Goal: Information Seeking & Learning: Learn about a topic

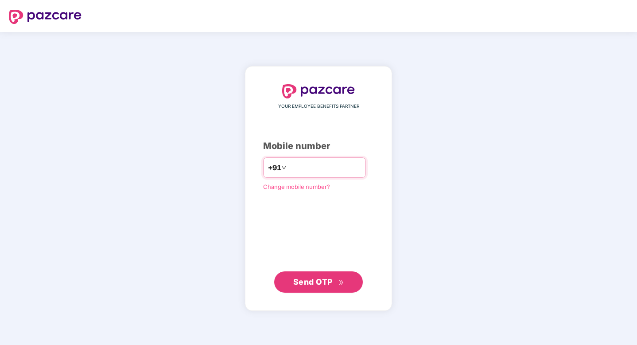
type input "**********"
click at [290, 281] on button "Send OTP" at bounding box center [318, 281] width 89 height 21
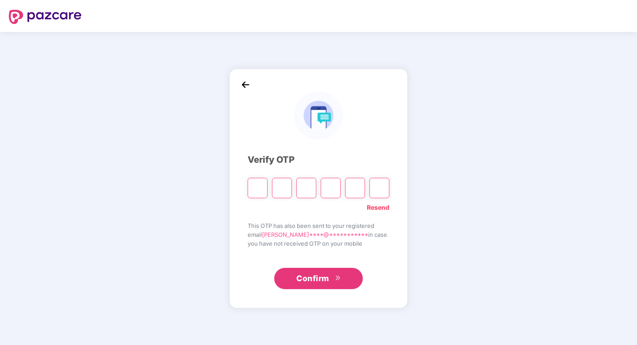
type input "*"
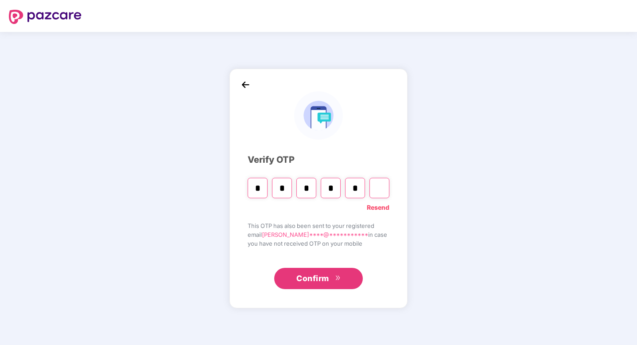
type input "*"
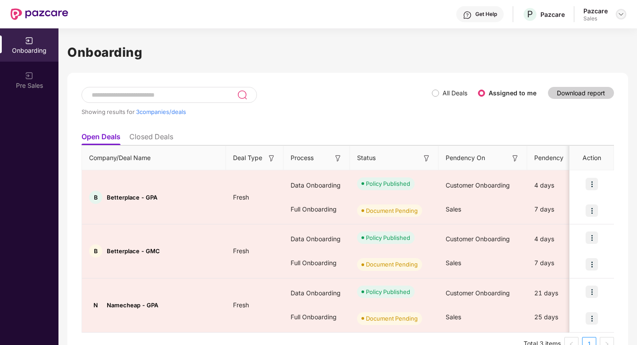
click at [621, 12] on img at bounding box center [620, 14] width 7 height 7
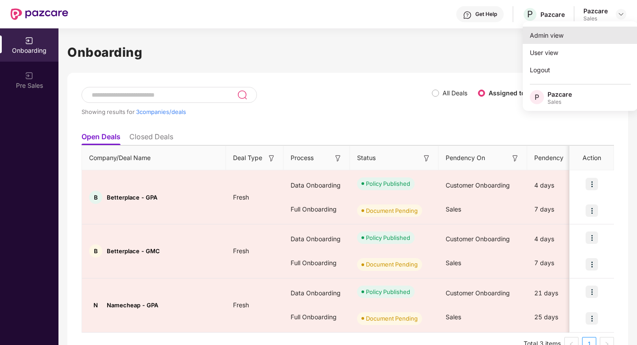
click at [550, 37] on div "Admin view" at bounding box center [580, 35] width 115 height 17
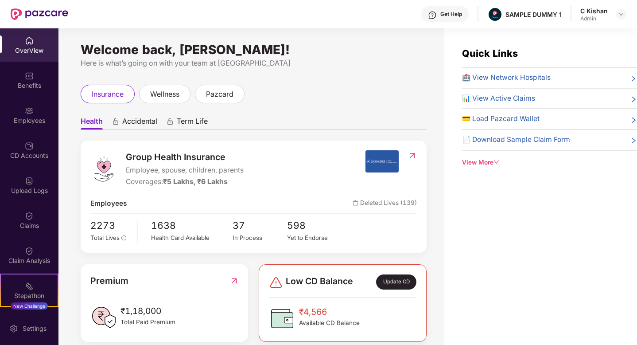
click at [145, 118] on span "Accidental" at bounding box center [139, 122] width 35 height 13
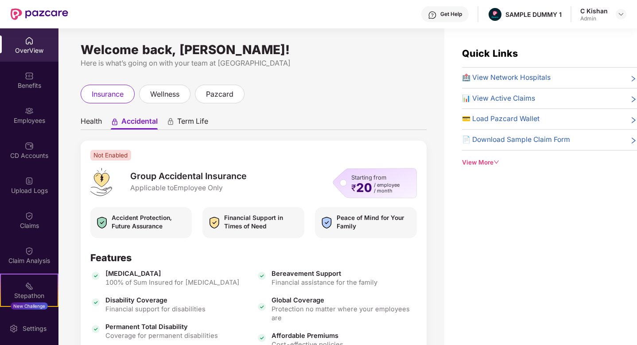
click at [191, 123] on span "Term Life" at bounding box center [192, 122] width 31 height 13
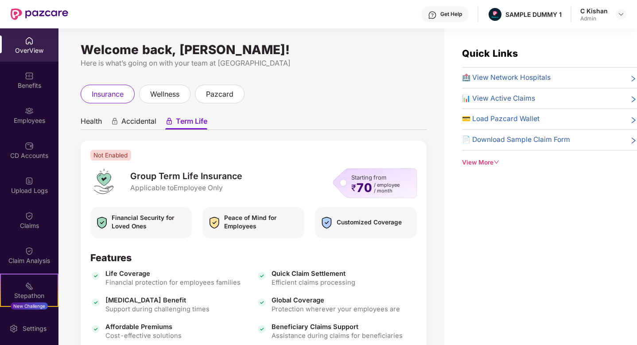
click at [93, 125] on span "Health" at bounding box center [91, 122] width 21 height 13
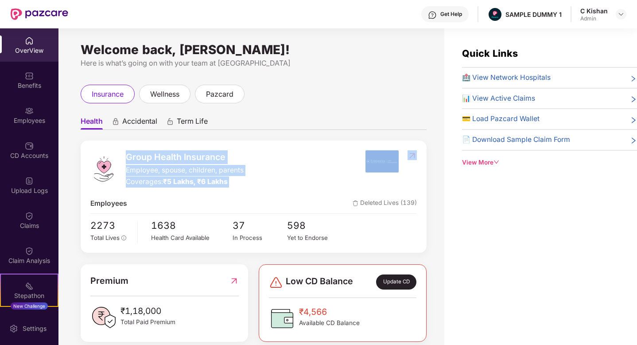
drag, startPoint x: 121, startPoint y: 148, endPoint x: 211, endPoint y: 188, distance: 98.7
click at [211, 188] on div "Group Health Insurance Employee, spouse, children, parents Coverages: ₹5 Lakhs,…" at bounding box center [254, 196] width 346 height 112
click at [370, 170] on img at bounding box center [381, 161] width 33 height 22
click at [351, 174] on div "Group Health Insurance Employee, spouse, children, parents Coverages: ₹5 Lakhs,…" at bounding box center [227, 168] width 275 height 37
drag, startPoint x: 124, startPoint y: 154, endPoint x: 219, endPoint y: 187, distance: 101.4
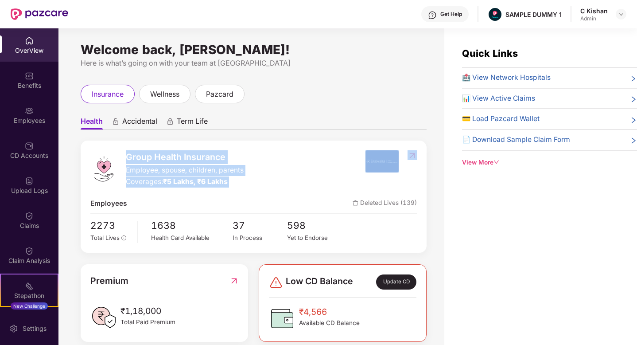
click at [219, 187] on div "Group Health Insurance Employee, spouse, children, parents Coverages: ₹5 Lakhs,…" at bounding box center [254, 196] width 346 height 112
click at [301, 178] on div "Group Health Insurance Employee, spouse, children, parents Coverages: ₹5 Lakhs,…" at bounding box center [227, 168] width 275 height 37
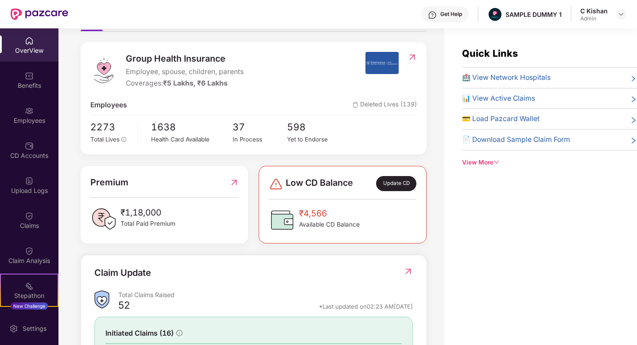
scroll to position [99, 0]
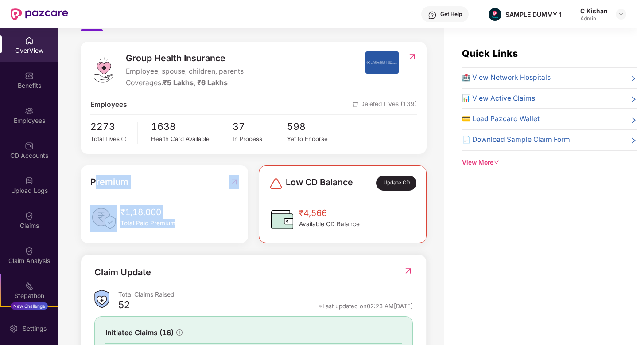
drag, startPoint x: 189, startPoint y: 230, endPoint x: 94, endPoint y: 176, distance: 109.1
click at [94, 176] on div "Premium ₹1,18,000 Total Paid Premium" at bounding box center [164, 203] width 148 height 57
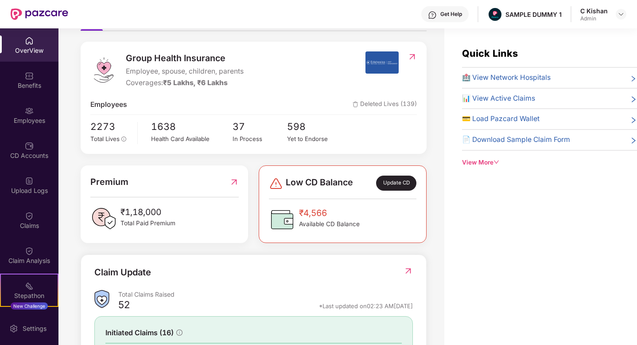
click at [357, 228] on span "Available CD Balance" at bounding box center [329, 223] width 61 height 9
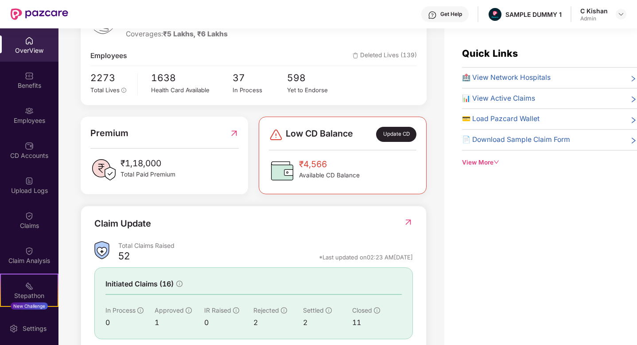
scroll to position [176, 0]
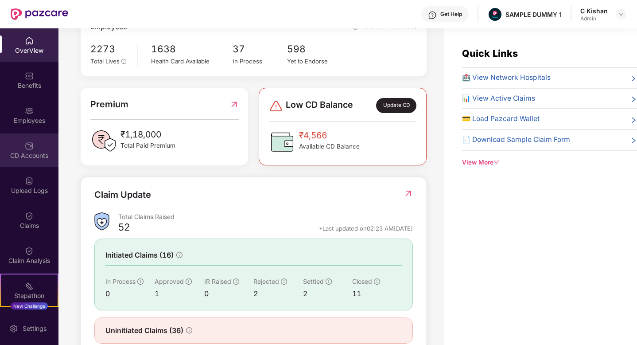
click at [24, 154] on div "CD Accounts" at bounding box center [29, 155] width 58 height 9
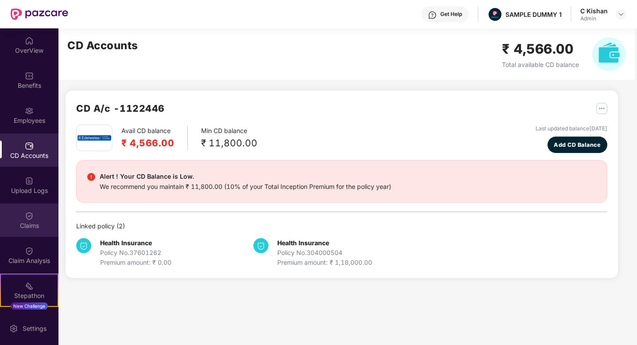
scroll to position [102, 0]
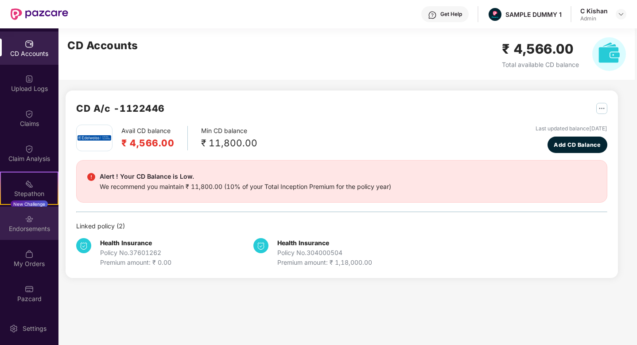
click at [28, 222] on img at bounding box center [29, 218] width 9 height 9
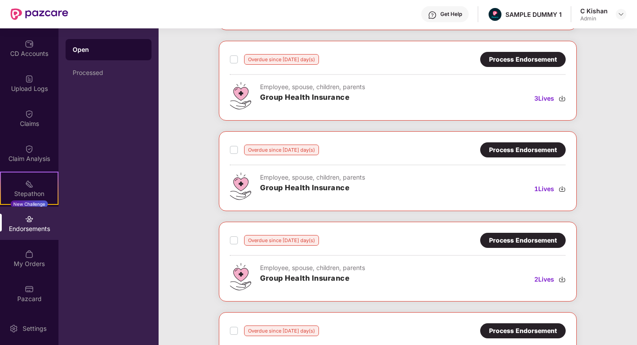
scroll to position [116, 0]
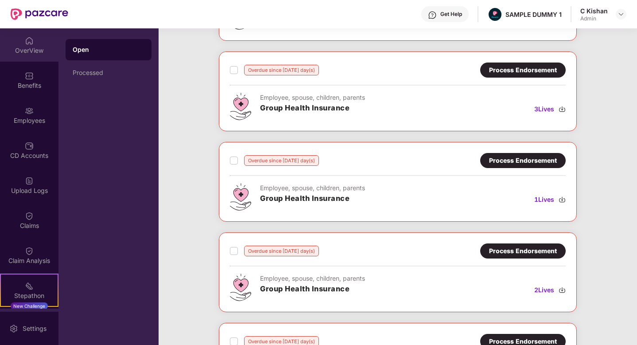
click at [25, 49] on div "OverView" at bounding box center [29, 50] width 58 height 9
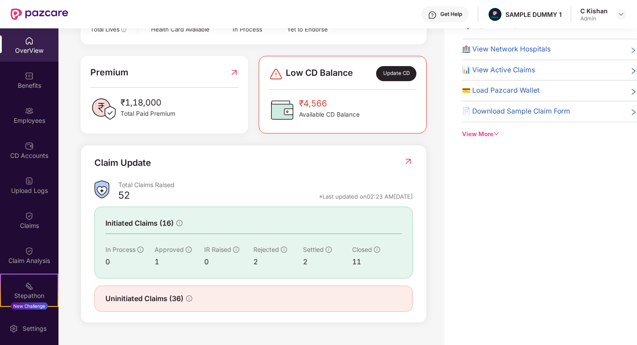
scroll to position [201, 0]
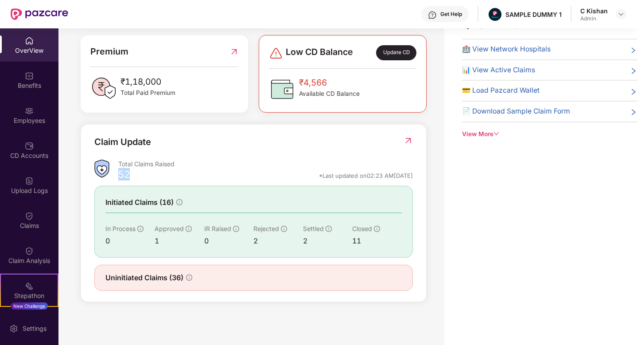
drag, startPoint x: 134, startPoint y: 177, endPoint x: 118, endPoint y: 170, distance: 17.5
click at [118, 171] on div "52 *Last updated on 02:23 AM[DATE]" at bounding box center [265, 177] width 294 height 12
drag, startPoint x: 149, startPoint y: 233, endPoint x: 386, endPoint y: 232, distance: 236.9
click at [386, 232] on div "In Process 0 Approved 1 IR Raised 0 Rejected 2 Settled 2 Closed 11" at bounding box center [253, 235] width 296 height 23
click at [407, 140] on img at bounding box center [407, 140] width 9 height 9
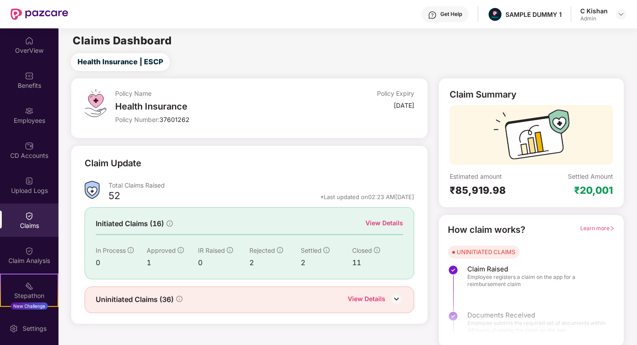
click at [377, 223] on div "View Details" at bounding box center [384, 223] width 38 height 10
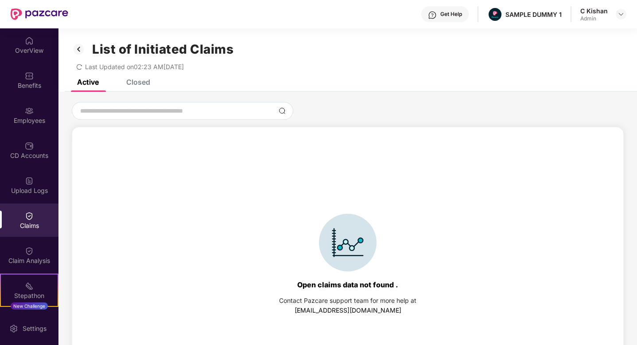
click at [131, 83] on div "Closed" at bounding box center [138, 81] width 24 height 9
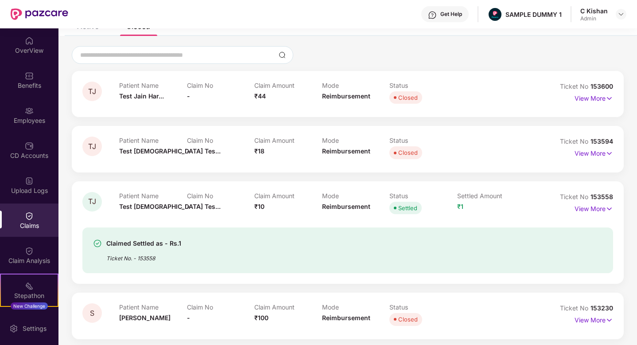
scroll to position [73, 0]
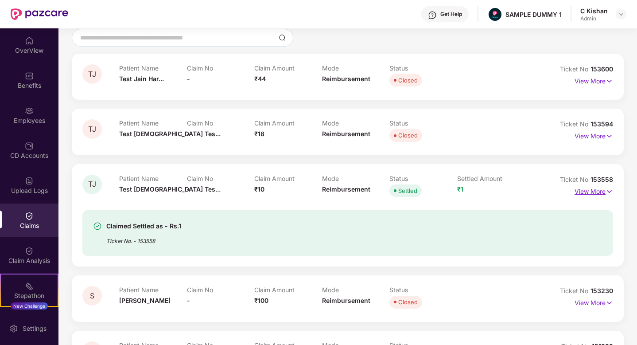
click at [592, 190] on p "View More" at bounding box center [593, 190] width 39 height 12
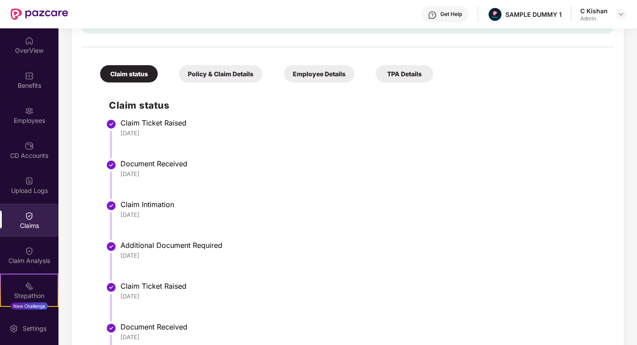
scroll to position [328, 0]
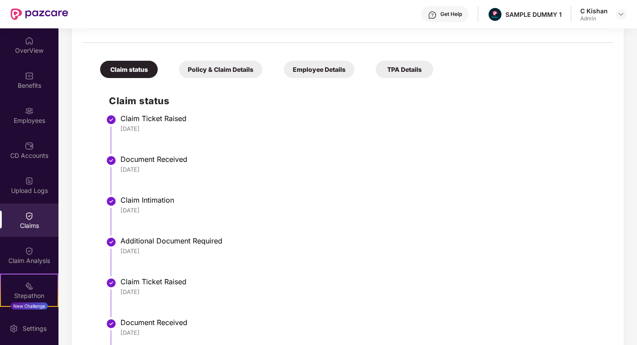
click at [215, 66] on div "Policy & Claim Details" at bounding box center [220, 69] width 83 height 17
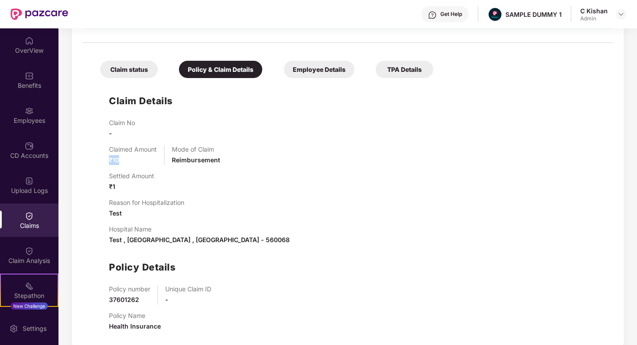
drag, startPoint x: 126, startPoint y: 160, endPoint x: 101, endPoint y: 158, distance: 25.8
click at [101, 158] on div "Claim Details Claim No - Claimed Amount ₹10 Mode of Claim Reimbursement Settled…" at bounding box center [347, 210] width 513 height 256
drag, startPoint x: 123, startPoint y: 184, endPoint x: 94, endPoint y: 182, distance: 29.3
click at [94, 182] on div "Claim Details Claim No - Claimed Amount ₹10 Mode of Claim Reimbursement Settled…" at bounding box center [347, 210] width 513 height 256
drag, startPoint x: 124, startPoint y: 216, endPoint x: 101, endPoint y: 211, distance: 23.5
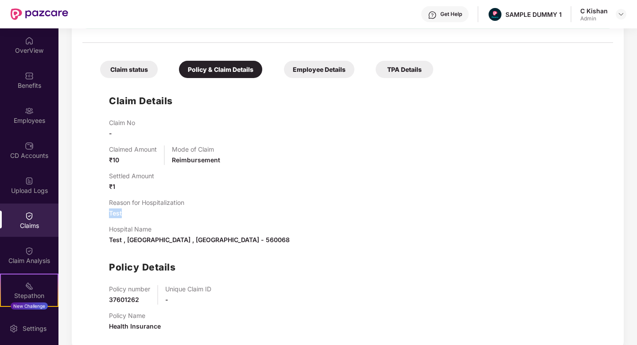
click at [101, 211] on div "Claim Details Claim No - Claimed Amount ₹10 Mode of Claim Reimbursement Settled…" at bounding box center [347, 210] width 513 height 256
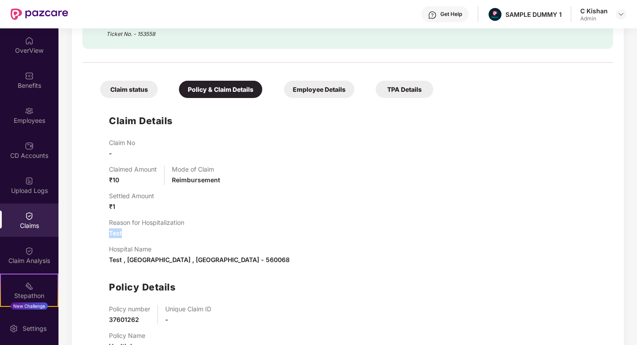
scroll to position [307, 0]
click at [314, 93] on div "Employee Details" at bounding box center [319, 89] width 70 height 17
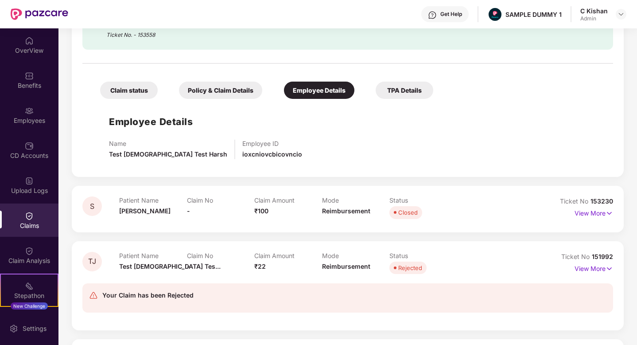
click at [444, 12] on div "Get Help" at bounding box center [451, 14] width 22 height 7
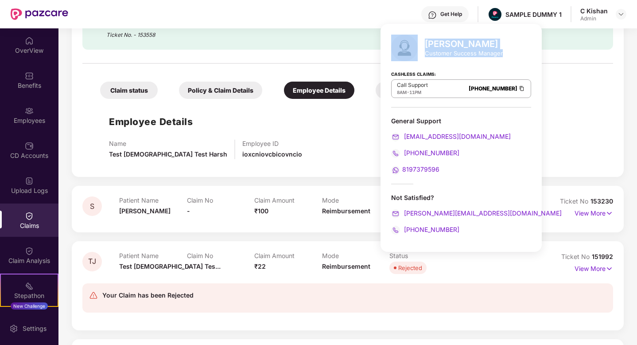
drag, startPoint x: 505, startPoint y: 54, endPoint x: 419, endPoint y: 52, distance: 86.0
click at [419, 52] on div "[PERSON_NAME] Customer Success Manager Cashless Claims: Call Support 8AM - 11PM…" at bounding box center [460, 138] width 161 height 228
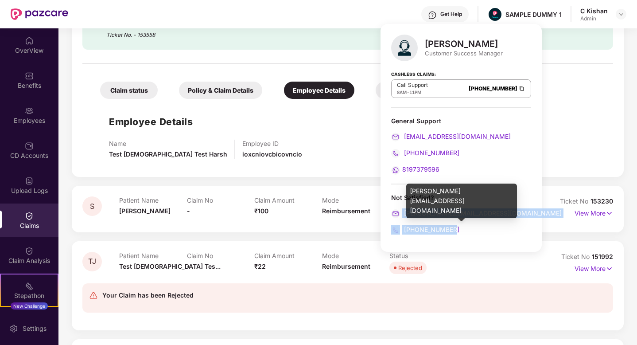
drag, startPoint x: 454, startPoint y: 231, endPoint x: 398, endPoint y: 210, distance: 60.0
click at [398, 210] on div "Not Satisfied? [PERSON_NAME][EMAIL_ADDRESS][DOMAIN_NAME] [PHONE_NUMBER]" at bounding box center [461, 213] width 140 height 41
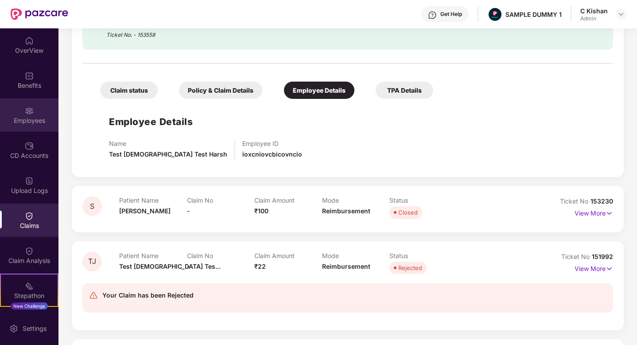
click at [31, 113] on img at bounding box center [29, 110] width 9 height 9
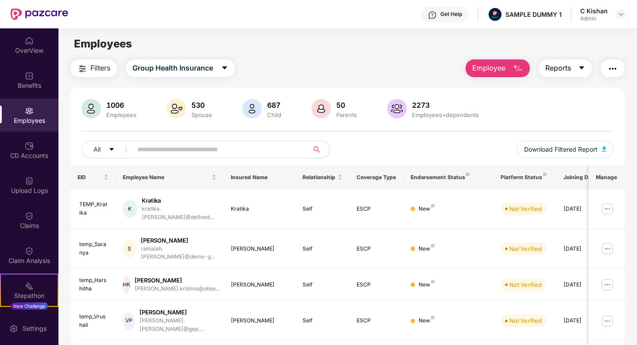
click at [587, 67] on button "Reports" at bounding box center [565, 68] width 53 height 18
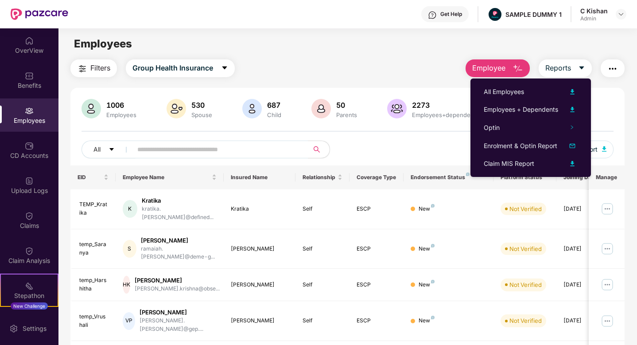
click at [424, 151] on div "All Download Filtered Report" at bounding box center [347, 152] width 532 height 25
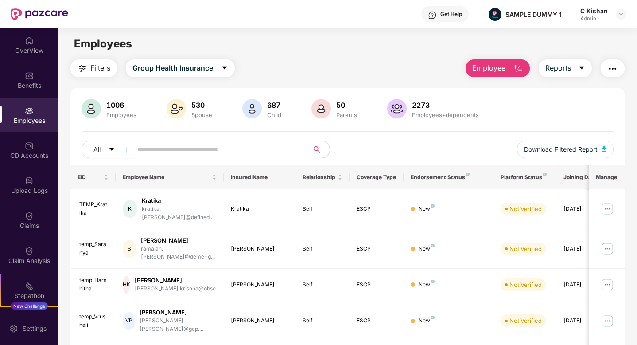
click at [615, 68] on img "button" at bounding box center [612, 68] width 11 height 11
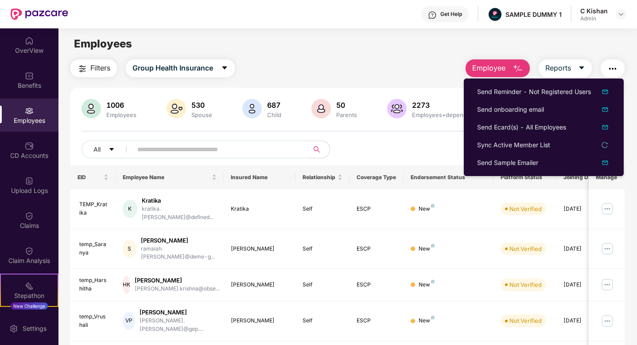
click at [436, 161] on div "All Download Filtered Report" at bounding box center [347, 152] width 532 height 25
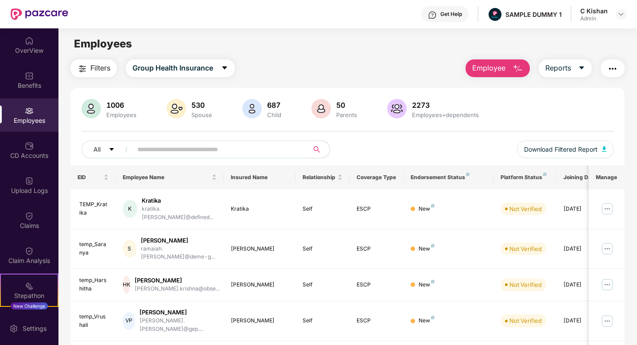
click at [516, 66] on img "button" at bounding box center [517, 68] width 11 height 11
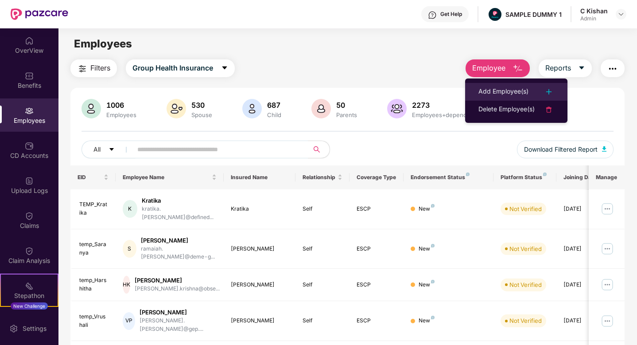
click at [503, 90] on div "Add Employee(s)" at bounding box center [503, 91] width 50 height 11
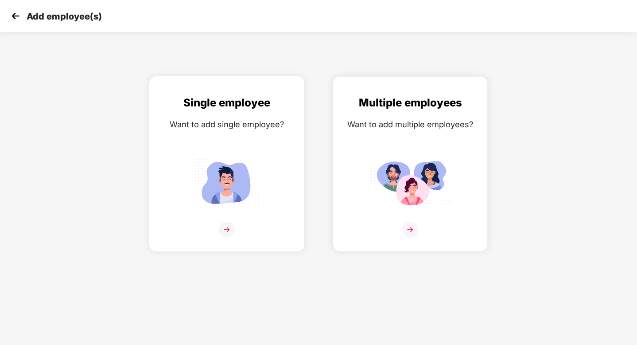
click at [228, 226] on img at bounding box center [227, 229] width 16 height 16
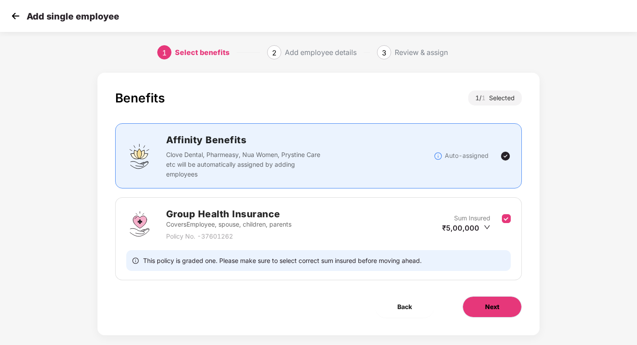
click at [482, 306] on button "Next" at bounding box center [491, 306] width 59 height 21
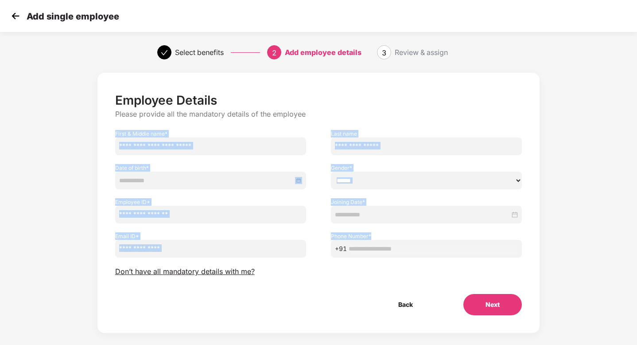
drag, startPoint x: 115, startPoint y: 133, endPoint x: 415, endPoint y: 251, distance: 321.9
click at [415, 251] on div "Employee Details Please provide all the mandatory details of the employee First…" at bounding box center [318, 204] width 407 height 222
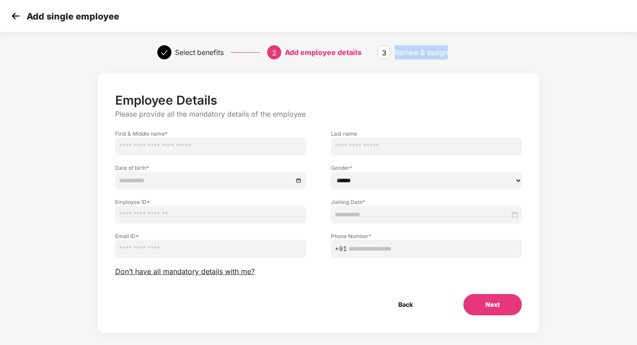
drag, startPoint x: 394, startPoint y: 48, endPoint x: 454, endPoint y: 58, distance: 61.0
click at [454, 58] on div "3 Review & assign" at bounding box center [428, 52] width 103 height 14
click at [165, 270] on span "Don’t have all mandatory details with me?" at bounding box center [184, 271] width 139 height 9
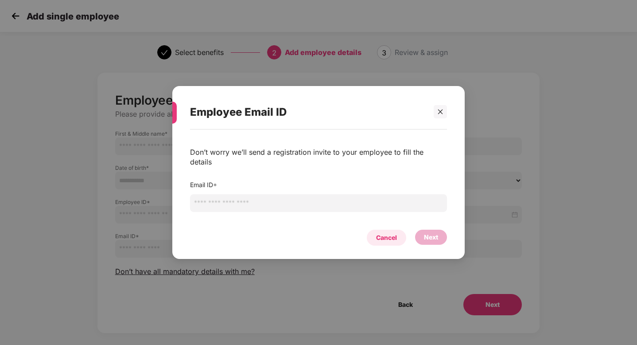
click at [392, 232] on div "Cancel" at bounding box center [386, 237] width 21 height 10
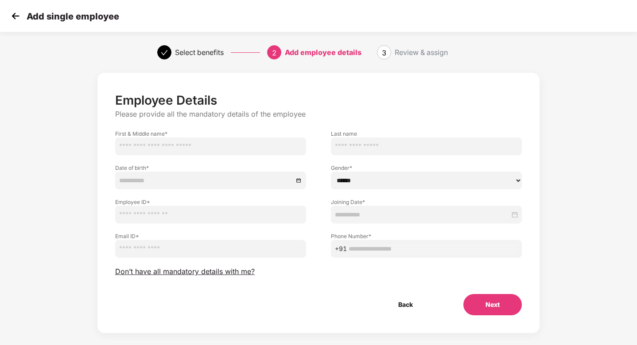
click at [13, 15] on img at bounding box center [15, 15] width 13 height 13
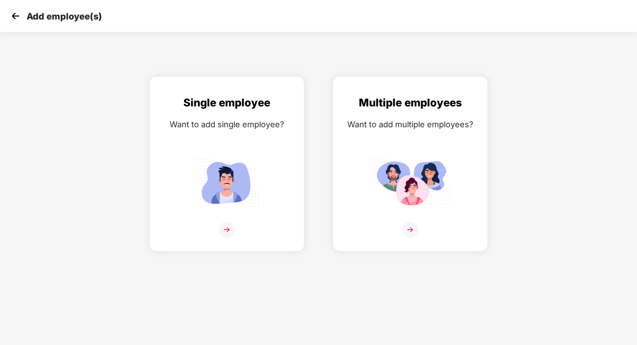
click at [13, 18] on img at bounding box center [15, 15] width 13 height 13
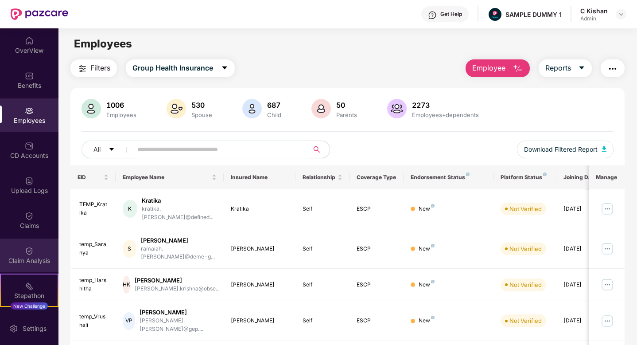
scroll to position [102, 0]
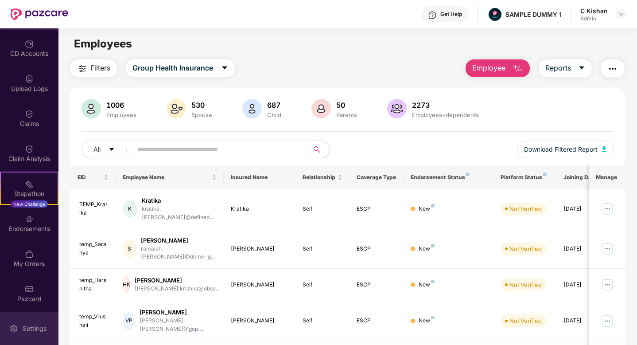
click at [30, 325] on div "Settings" at bounding box center [34, 328] width 29 height 9
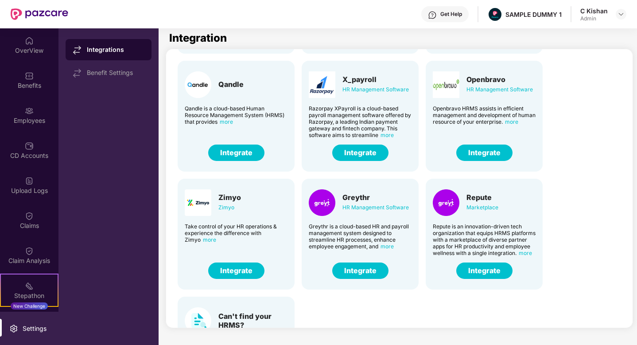
scroll to position [137, 0]
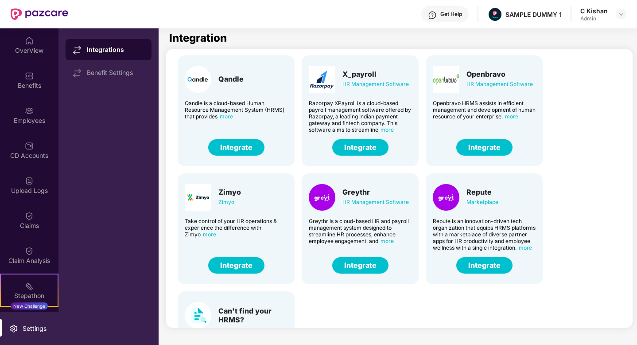
click at [356, 263] on button "Integrate" at bounding box center [360, 265] width 56 height 16
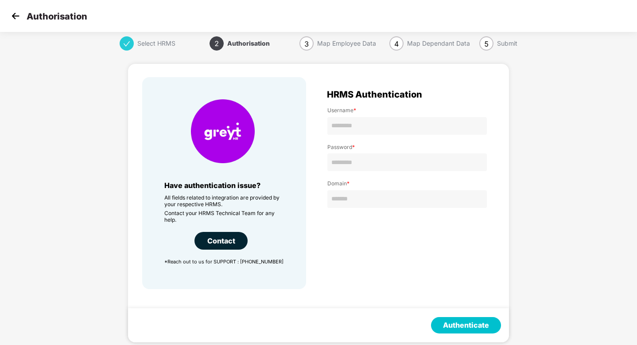
click at [15, 14] on img at bounding box center [15, 15] width 13 height 13
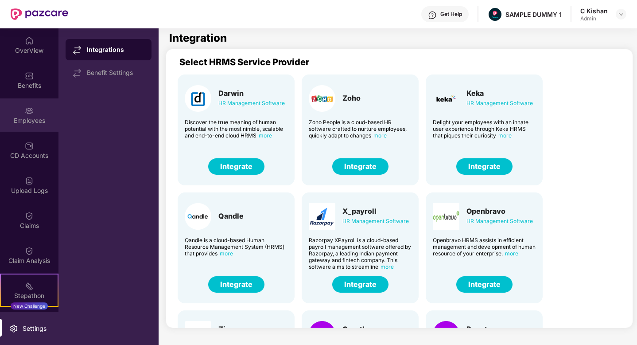
click at [25, 101] on div "Employees" at bounding box center [29, 114] width 58 height 33
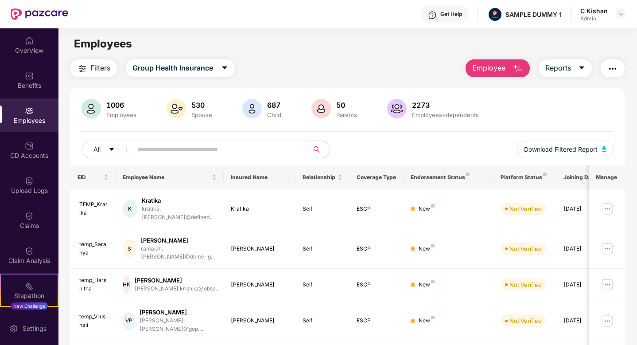
click at [498, 70] on span "Employee" at bounding box center [488, 67] width 33 height 11
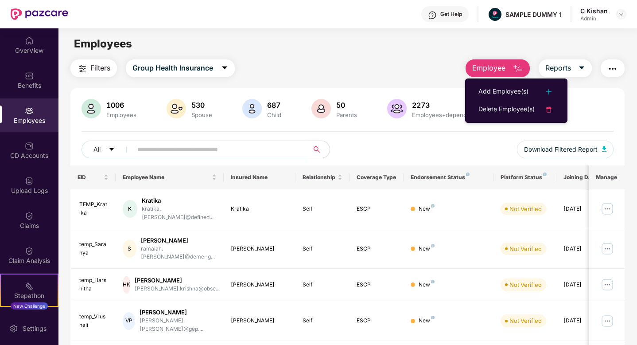
click at [401, 66] on div "Filters Group Health Insurance Employee Reports" at bounding box center [347, 68] width 554 height 18
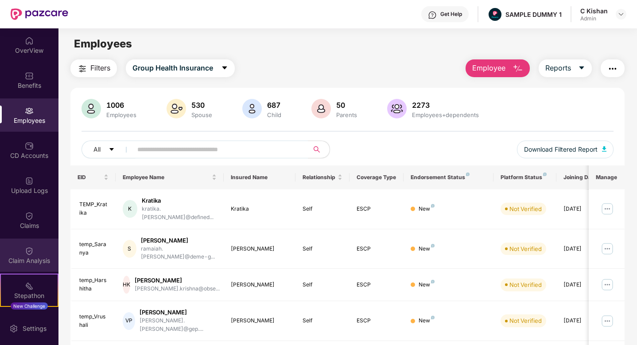
scroll to position [102, 0]
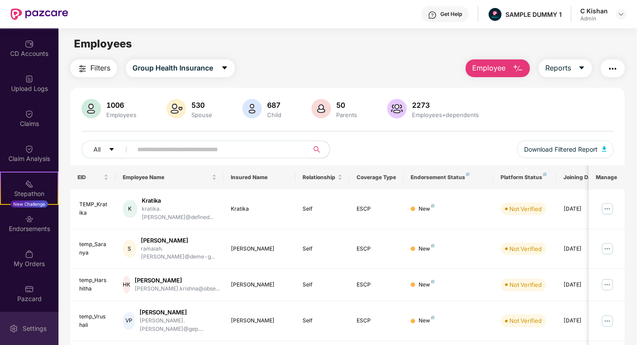
click at [29, 321] on div "Settings" at bounding box center [29, 327] width 58 height 33
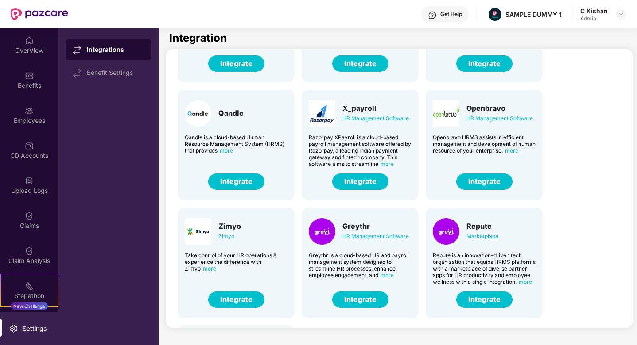
scroll to position [112, 0]
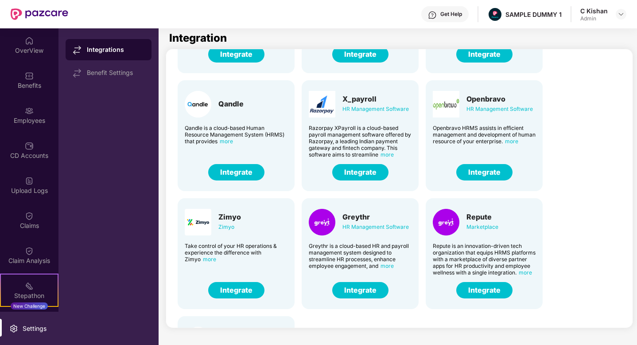
click at [364, 290] on button "Integrate" at bounding box center [360, 290] width 56 height 16
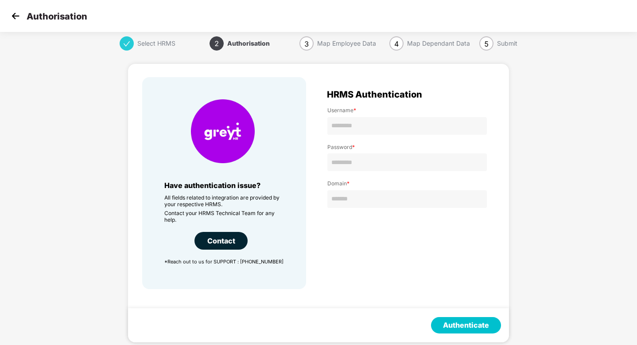
click at [17, 19] on img at bounding box center [15, 15] width 13 height 13
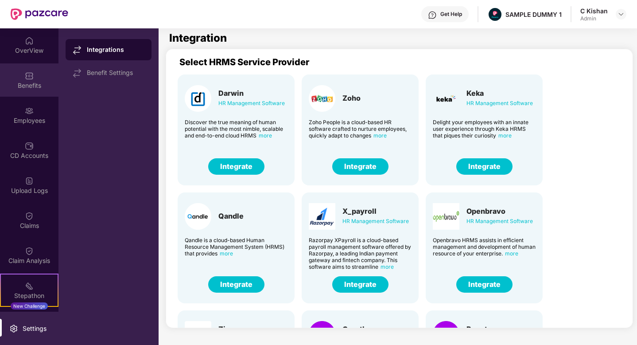
click at [27, 77] on img at bounding box center [29, 75] width 9 height 9
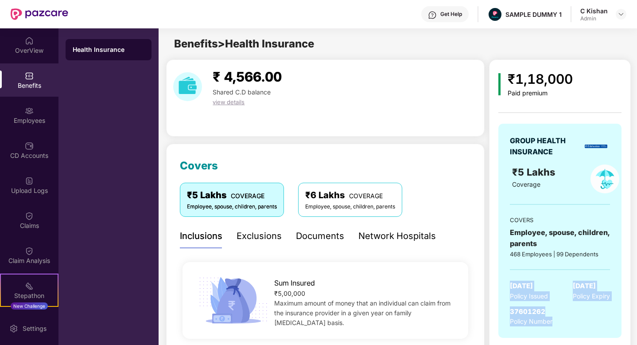
drag, startPoint x: 508, startPoint y: 282, endPoint x: 600, endPoint y: 318, distance: 99.6
click at [600, 318] on div "GROUP HEALTH INSURANCE ₹5 Lakhs Coverage COVERS Employee, spouse, children, par…" at bounding box center [559, 231] width 123 height 214
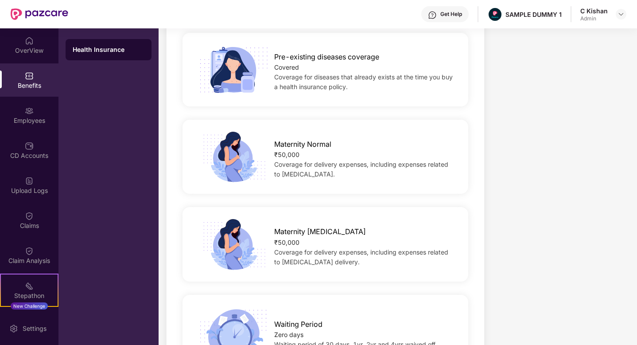
scroll to position [592, 0]
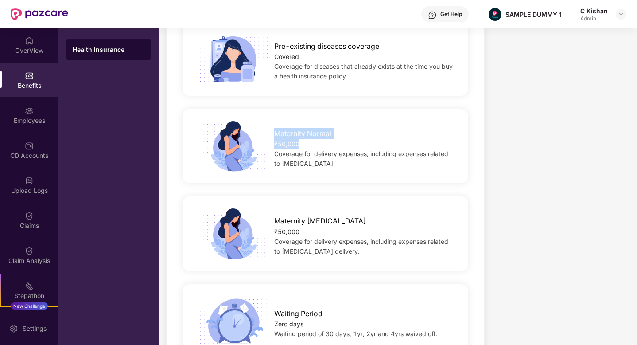
drag, startPoint x: 302, startPoint y: 139, endPoint x: 263, endPoint y: 124, distance: 41.3
click at [263, 124] on div "Maternity Normal ₹50,000 Coverage for delivery expenses, including expenses rel…" at bounding box center [364, 146] width 209 height 45
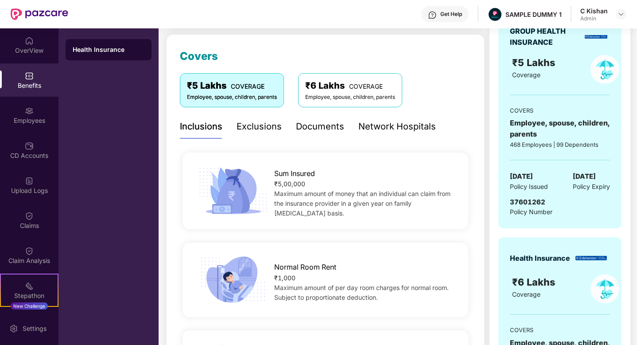
scroll to position [0, 0]
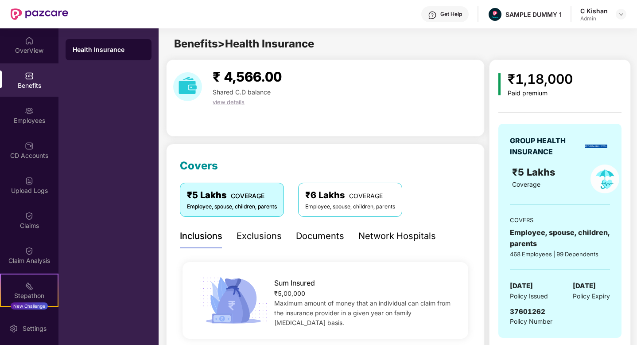
click at [256, 238] on div "Exclusions" at bounding box center [258, 236] width 45 height 14
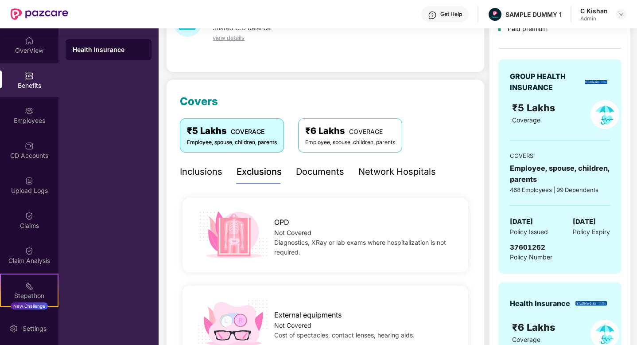
scroll to position [81, 0]
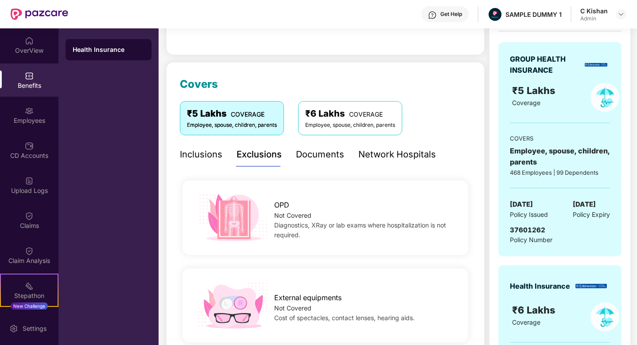
click at [318, 152] on div "Documents" at bounding box center [320, 154] width 48 height 14
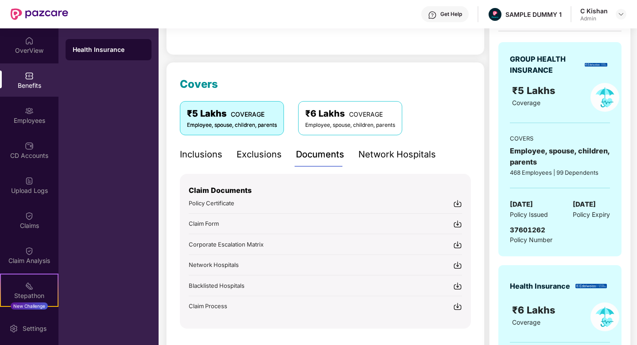
click at [392, 152] on div "Network Hospitals" at bounding box center [396, 154] width 77 height 14
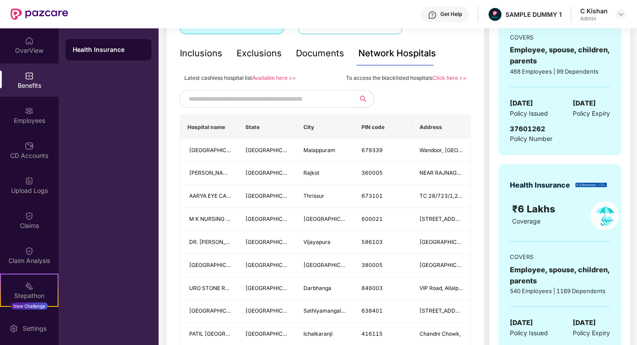
scroll to position [191, 0]
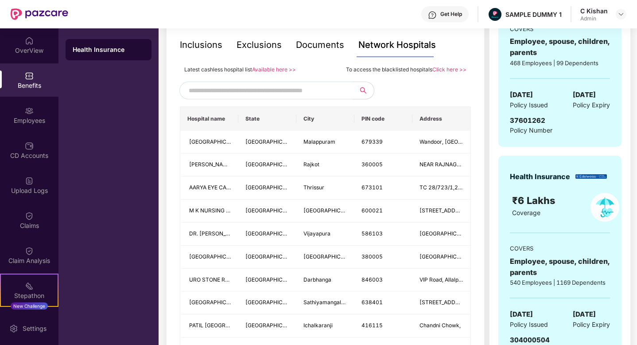
click at [291, 87] on input "text" at bounding box center [264, 90] width 151 height 13
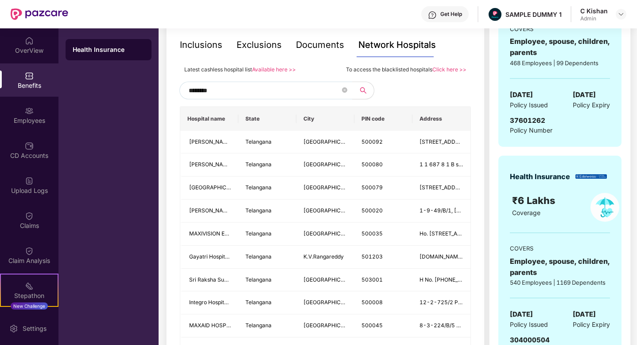
type input "*********"
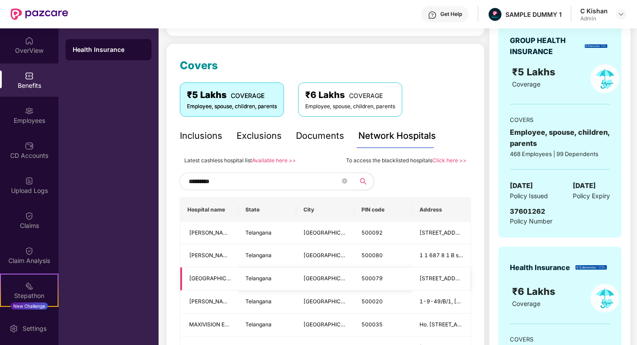
scroll to position [84, 0]
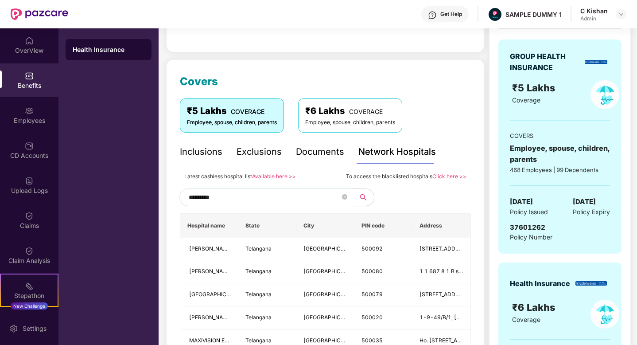
click at [226, 195] on input "*********" at bounding box center [264, 196] width 151 height 13
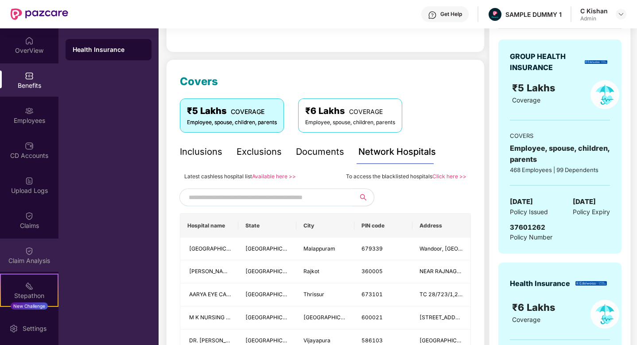
click at [32, 255] on div "Claim Analysis" at bounding box center [29, 254] width 58 height 33
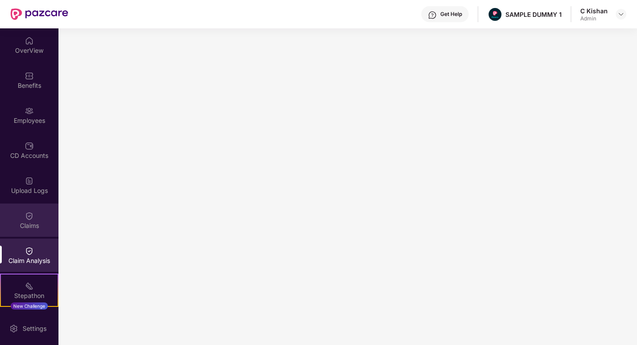
scroll to position [41, 0]
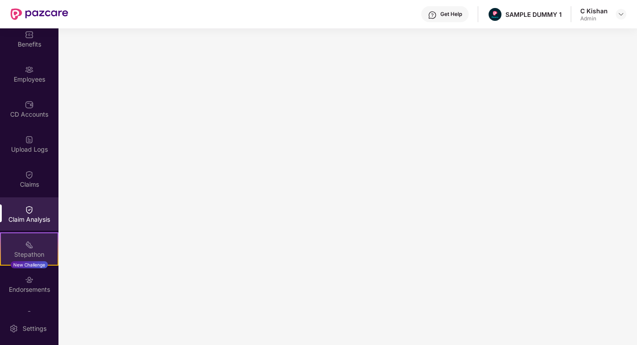
click at [29, 244] on img at bounding box center [29, 244] width 9 height 9
